Goal: Task Accomplishment & Management: Use online tool/utility

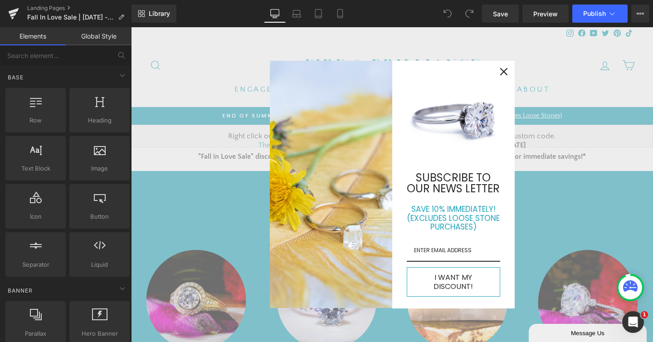
click at [504, 79] on div "Close" at bounding box center [504, 71] width 15 height 15
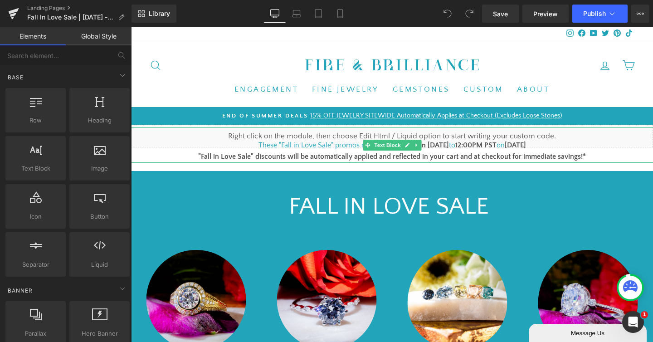
click at [427, 144] on font "1pm PST on [DATE]" at bounding box center [419, 145] width 59 height 8
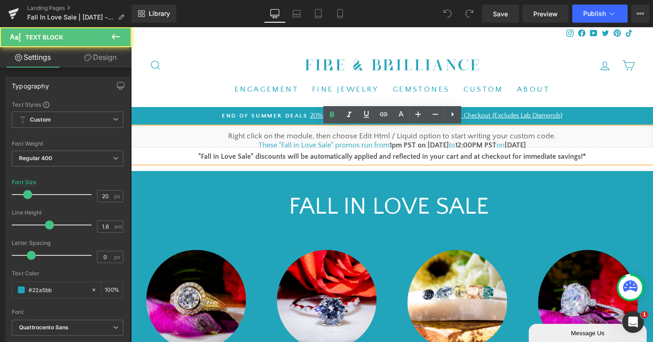
click at [428, 144] on font "1pm PST on [DATE]" at bounding box center [419, 145] width 59 height 8
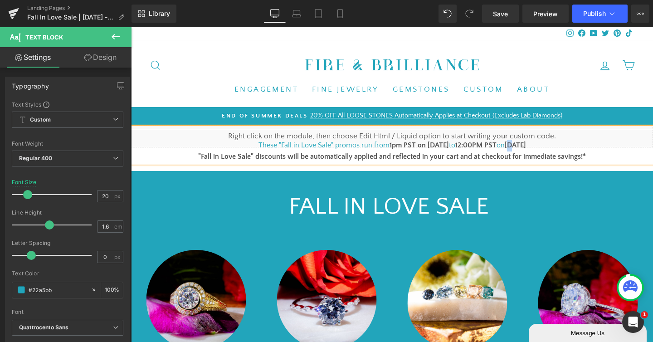
click at [510, 143] on b "[DATE]" at bounding box center [515, 145] width 21 height 8
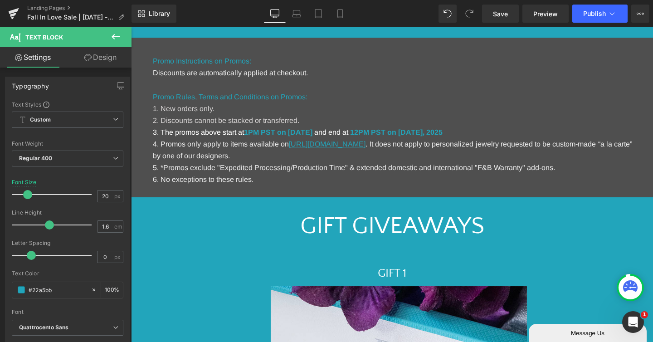
scroll to position [569, 0]
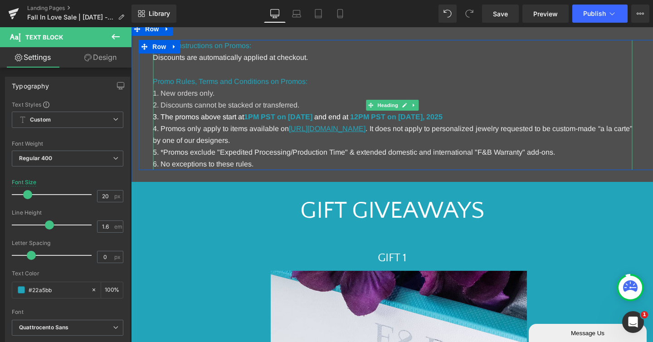
click at [313, 118] on strong "1PM PST on [DATE]" at bounding box center [278, 117] width 69 height 8
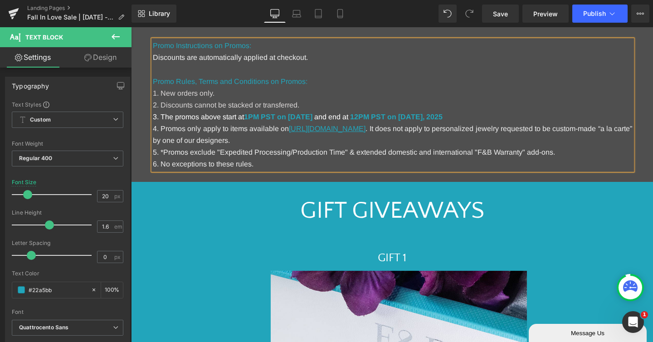
click at [313, 118] on strong "1PM PST on [DATE]" at bounding box center [278, 117] width 69 height 8
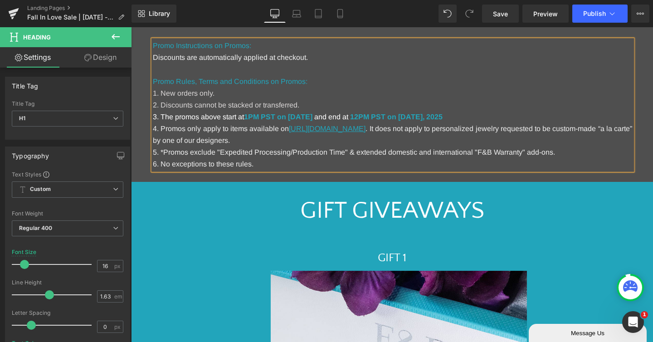
click at [477, 112] on h1 "3. The promos above start at 1PM PST on [DATE] and end at 12PM PST on [DATE] ." at bounding box center [393, 117] width 480 height 12
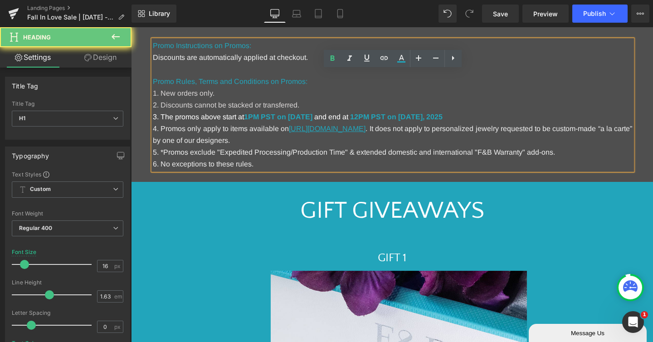
click at [477, 112] on h1 "3. The promos above start at 1PM PST on [DATE] and end at 12PM PST on [DATE] ." at bounding box center [393, 117] width 480 height 12
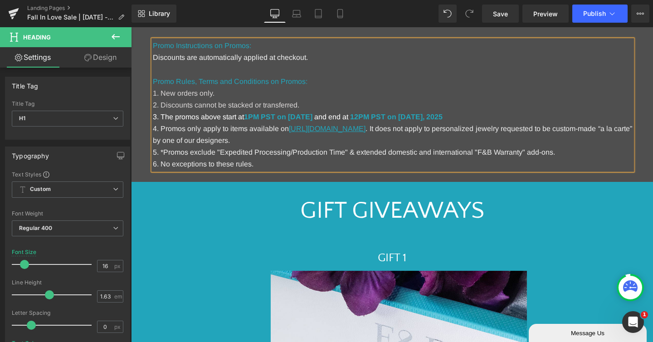
click at [423, 116] on strong "12PM PST on [DATE]" at bounding box center [386, 117] width 73 height 8
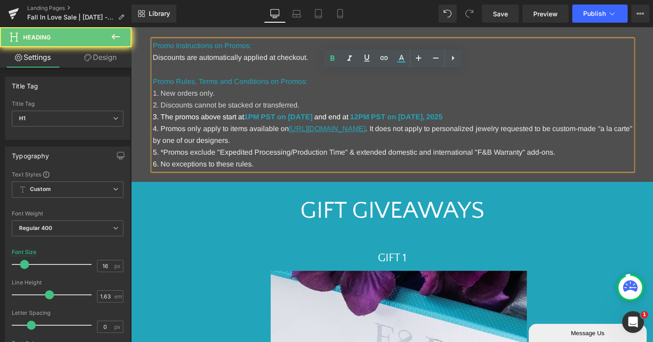
click at [423, 116] on strong "12PM PST on [DATE]" at bounding box center [386, 117] width 73 height 8
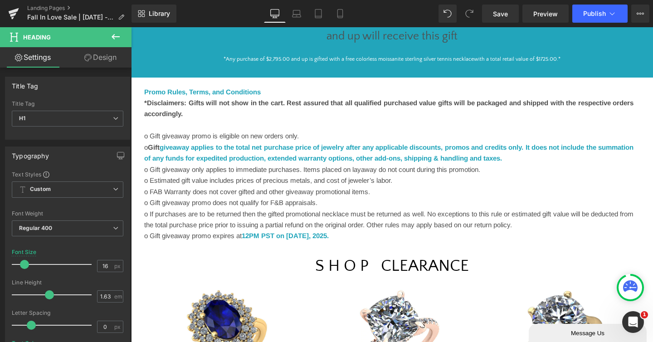
scroll to position [1155, 0]
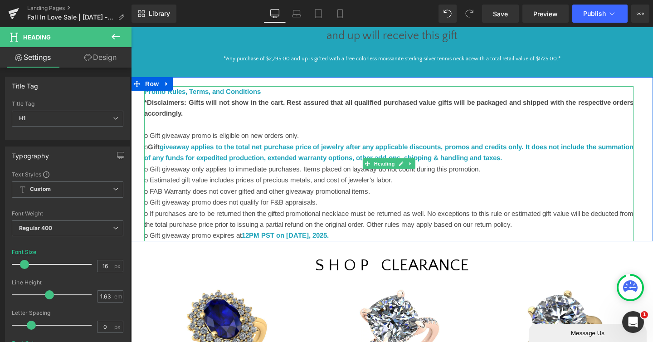
click at [309, 232] on font "12PM PST on [DATE]" at bounding box center [275, 235] width 67 height 8
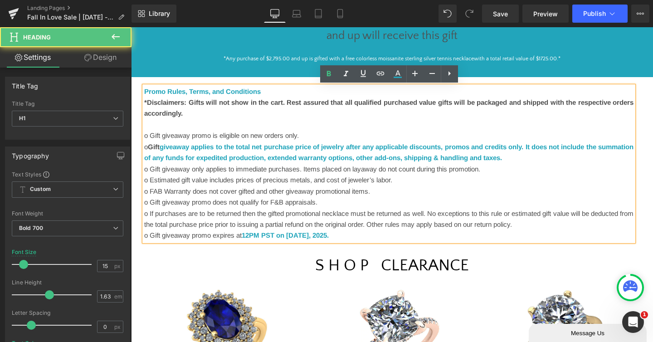
click at [309, 232] on font "12PM PST on [DATE]" at bounding box center [275, 235] width 67 height 8
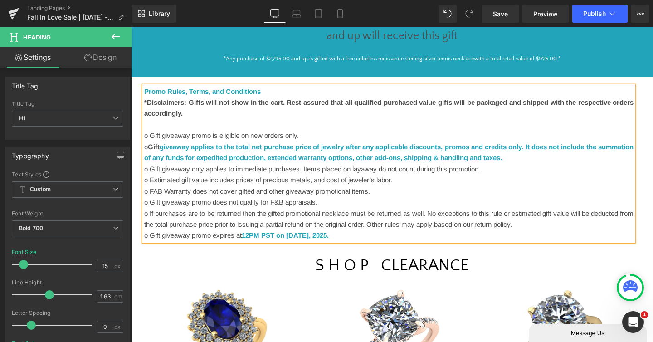
click at [309, 235] on font "12PM PST on [DATE]" at bounding box center [275, 235] width 67 height 8
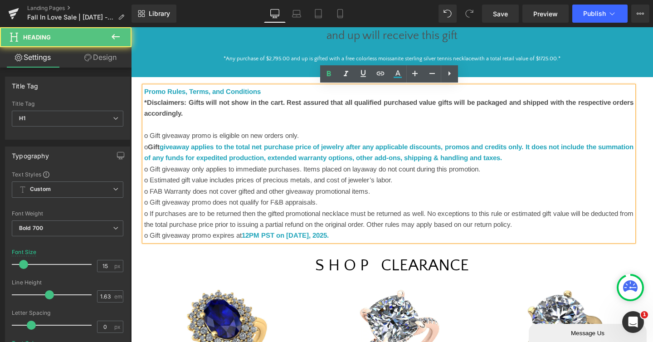
click at [309, 235] on font "12PM PST on [DATE]" at bounding box center [275, 235] width 67 height 8
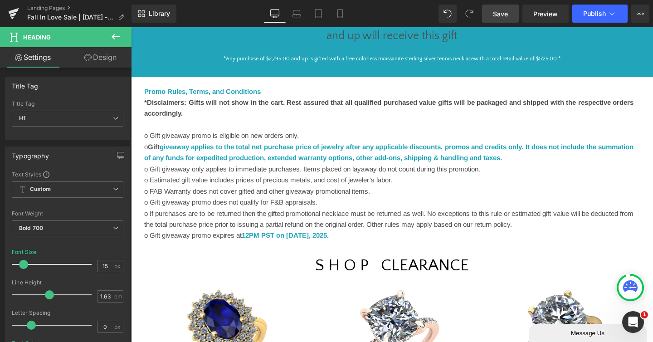
click at [502, 8] on link "Save" at bounding box center [500, 14] width 37 height 18
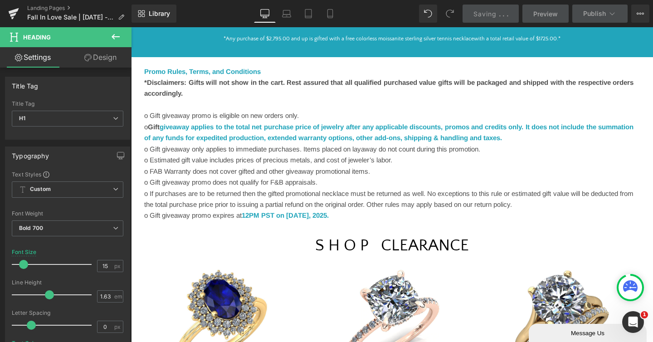
scroll to position [1174, 0]
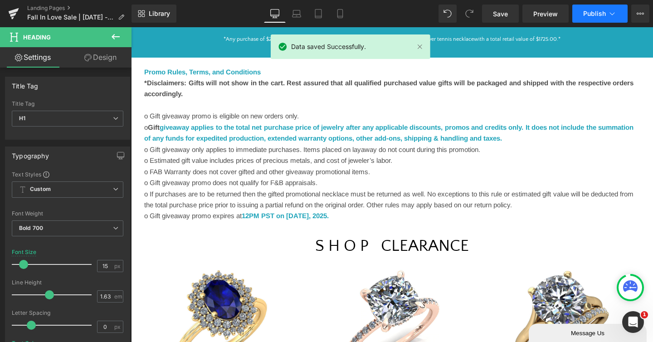
click at [595, 16] on span "Publish" at bounding box center [595, 13] width 23 height 7
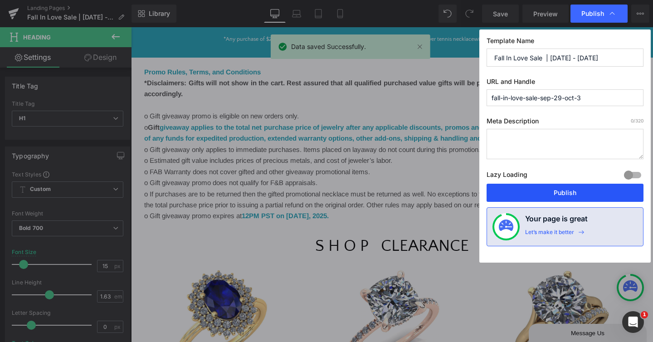
click at [549, 185] on button "Publish" at bounding box center [565, 193] width 157 height 18
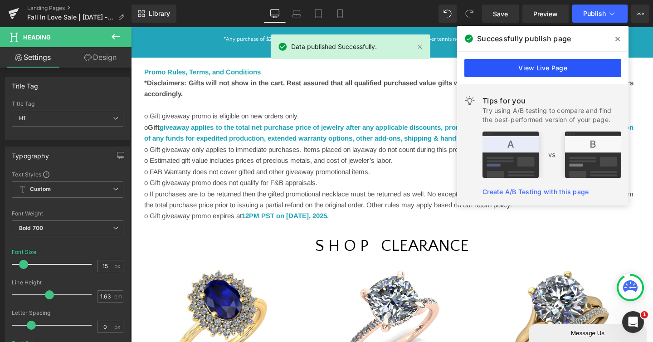
click at [544, 66] on link "View Live Page" at bounding box center [543, 68] width 157 height 18
